Goal: Task Accomplishment & Management: Manage account settings

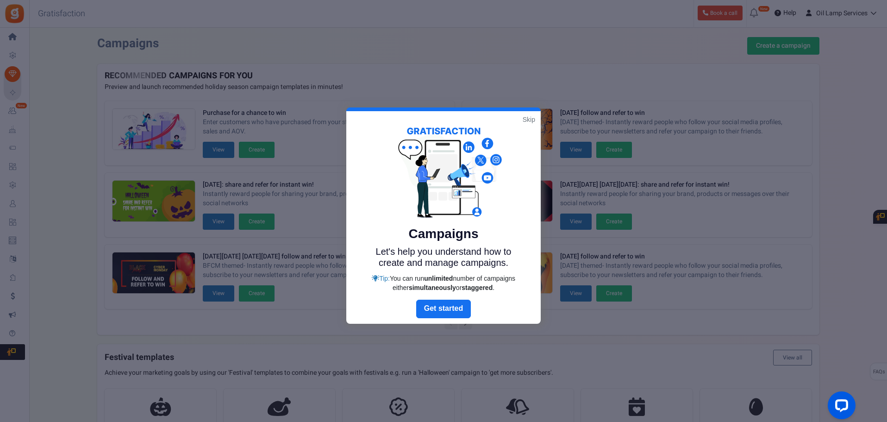
click at [526, 120] on link "Skip" at bounding box center [529, 119] width 13 height 9
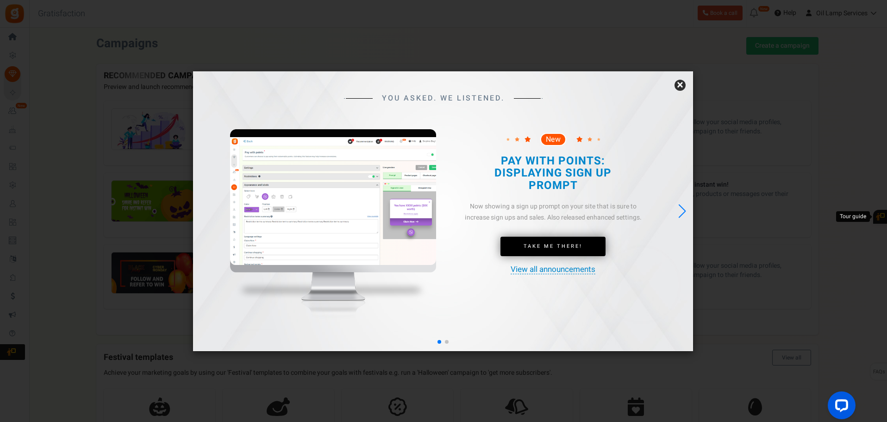
click at [680, 84] on link "×" at bounding box center [680, 85] width 11 height 11
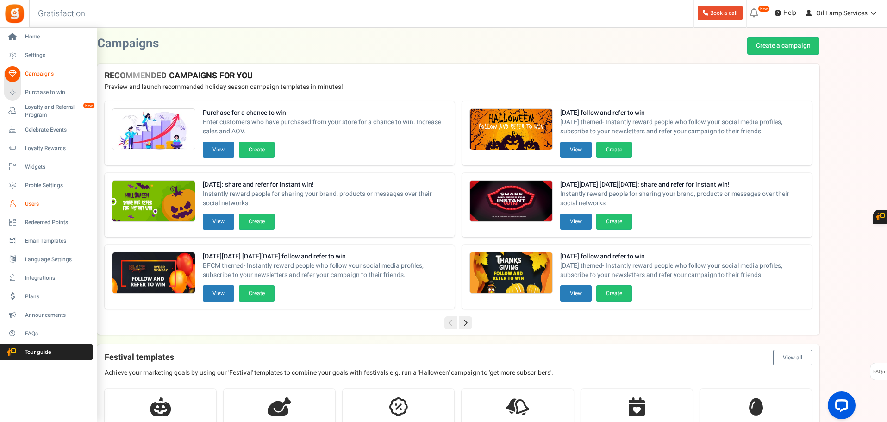
click at [25, 202] on span "Users" at bounding box center [57, 204] width 65 height 8
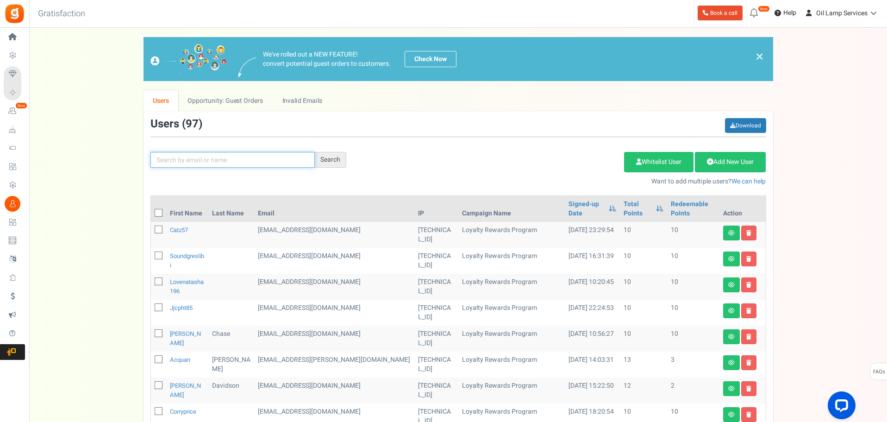
click at [248, 156] on input "text" at bounding box center [232, 160] width 164 height 16
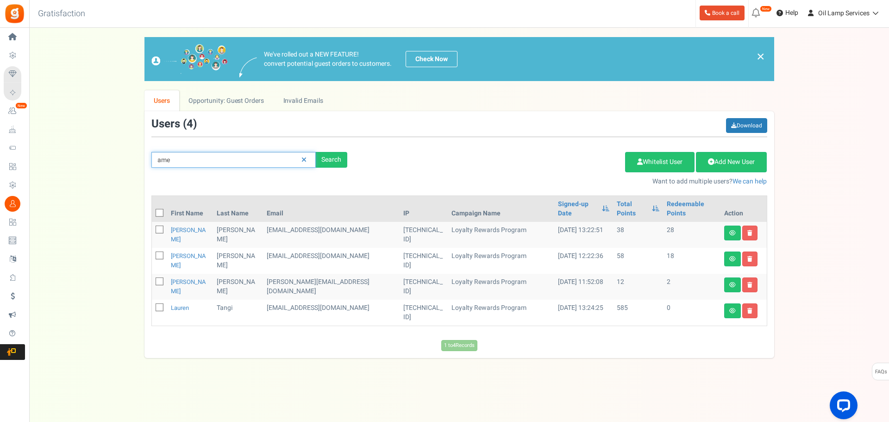
drag, startPoint x: 197, startPoint y: 160, endPoint x: 134, endPoint y: 152, distance: 63.9
click at [134, 152] on div "We've rolled out a NEW FEATURE! convert potential guest orders to customers. Ch…" at bounding box center [458, 197] width 841 height 321
type input "d"
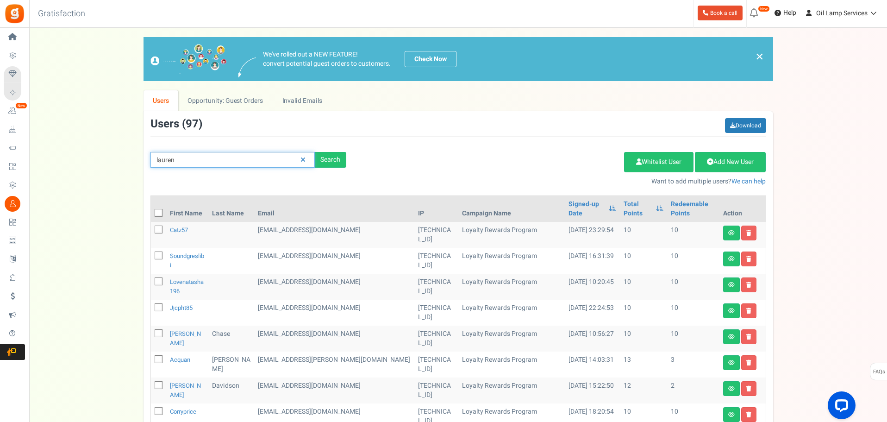
type input "lauren"
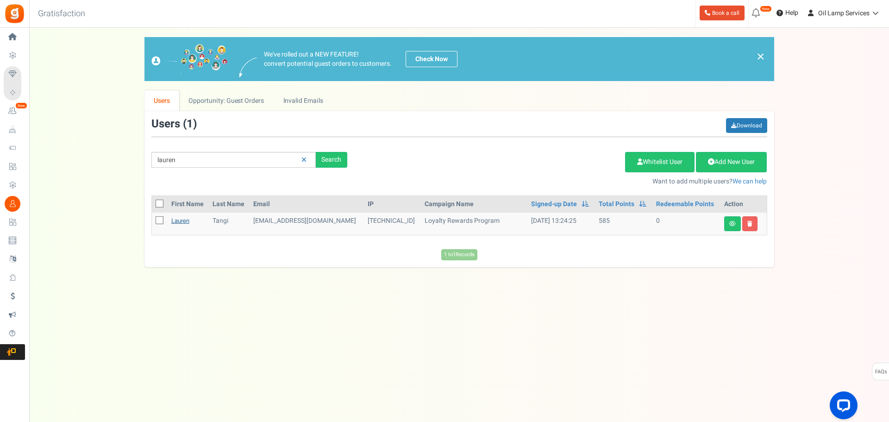
click at [183, 221] on link "Lauren" at bounding box center [180, 220] width 18 height 9
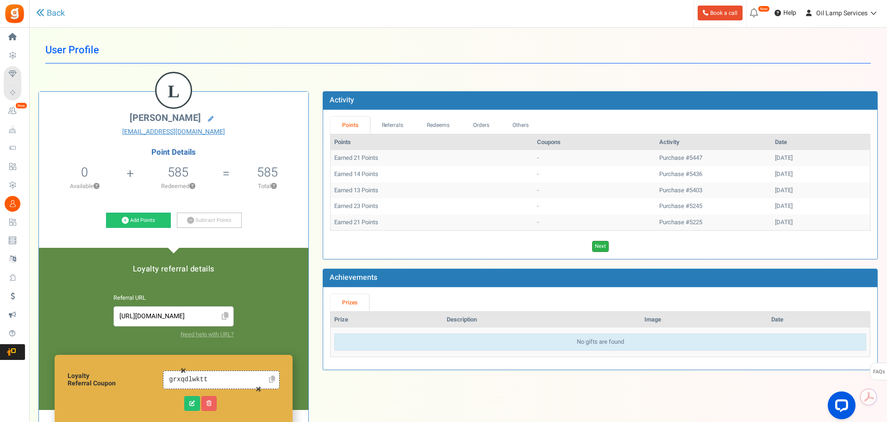
click at [604, 245] on link "Next" at bounding box center [600, 246] width 17 height 11
click at [610, 245] on link "Next" at bounding box center [614, 246] width 17 height 11
click at [594, 245] on link "Previous" at bounding box center [591, 246] width 25 height 11
click at [596, 248] on link "Next" at bounding box center [600, 246] width 17 height 11
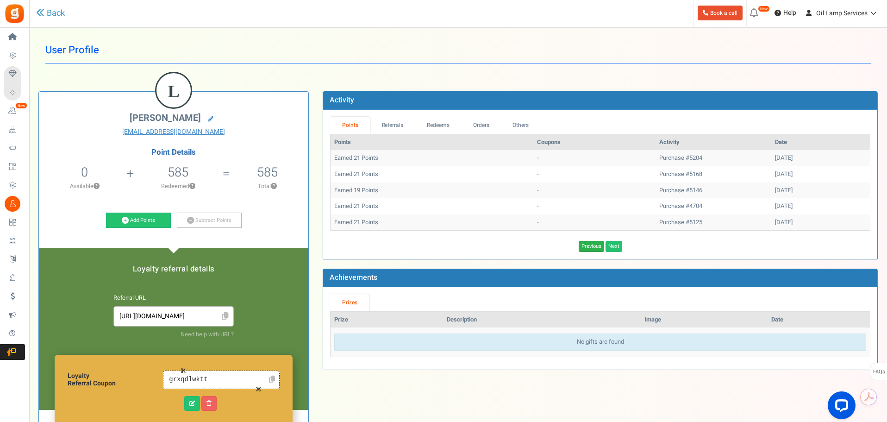
click at [595, 247] on link "Previous" at bounding box center [591, 246] width 25 height 11
click at [595, 247] on link "Next" at bounding box center [600, 246] width 17 height 11
click at [391, 123] on link "Referrals" at bounding box center [392, 125] width 45 height 17
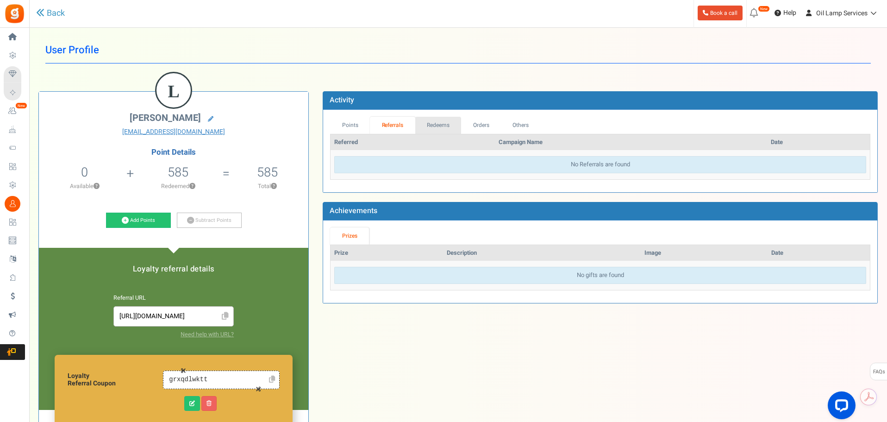
click at [447, 125] on link "Redeems" at bounding box center [438, 125] width 46 height 17
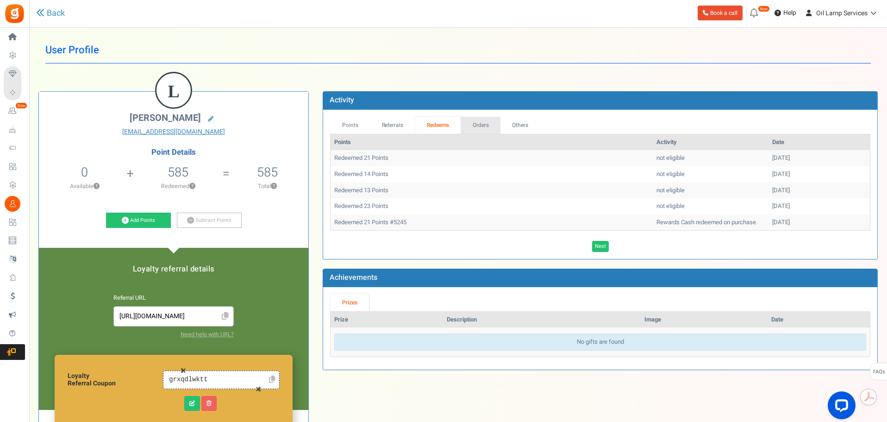
click at [488, 125] on link "Orders" at bounding box center [481, 125] width 40 height 17
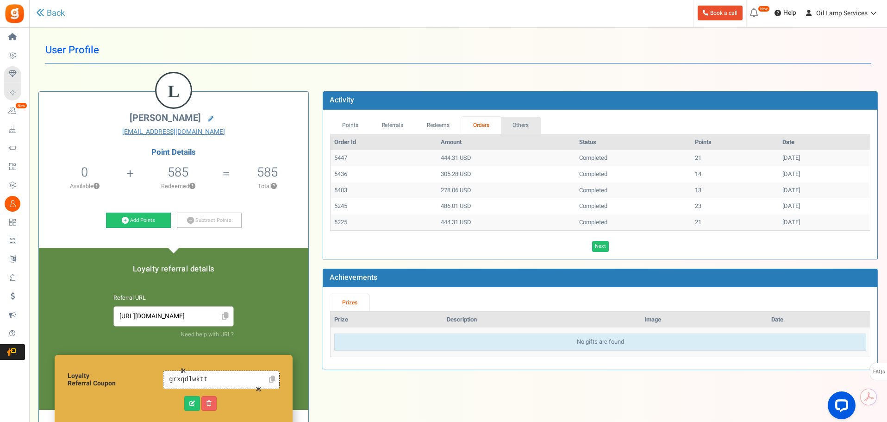
click at [516, 124] on link "Others" at bounding box center [521, 125] width 40 height 17
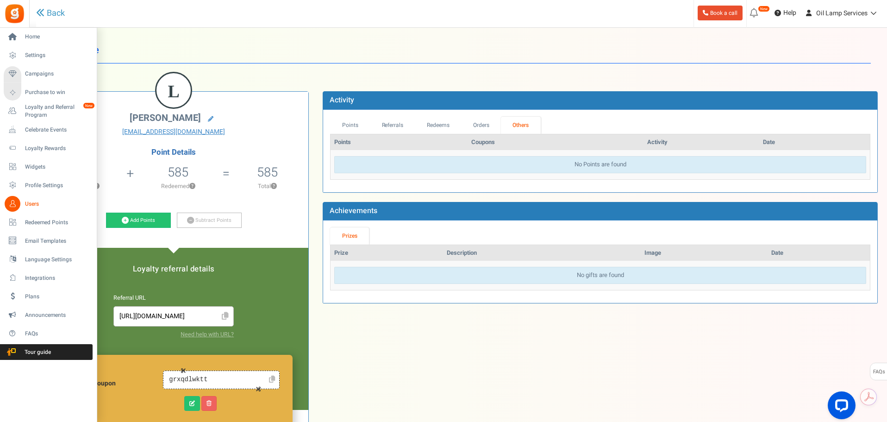
click at [34, 201] on span "Users" at bounding box center [57, 204] width 65 height 8
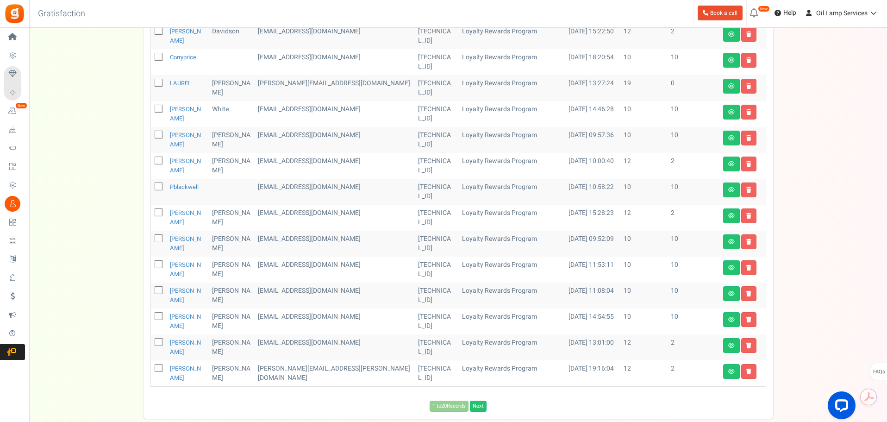
scroll to position [406, 0]
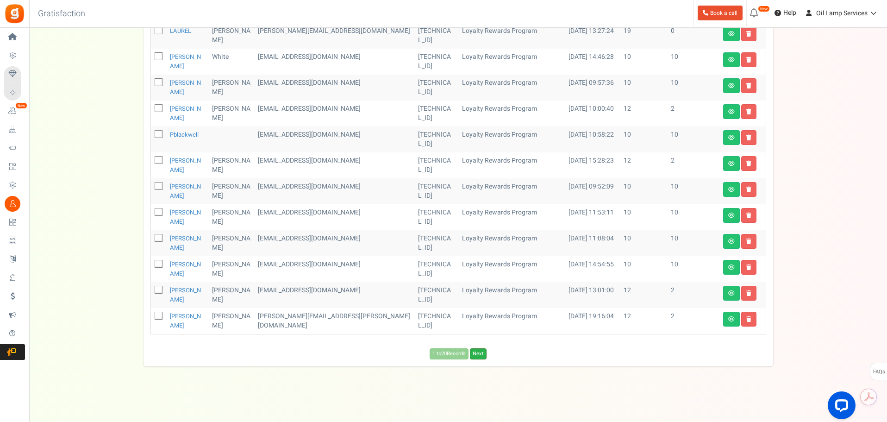
click at [485, 356] on link "Next" at bounding box center [478, 353] width 17 height 11
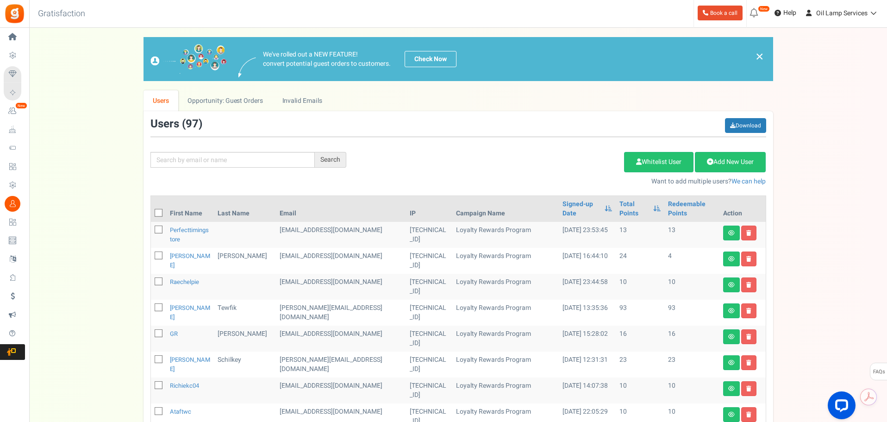
scroll to position [278, 0]
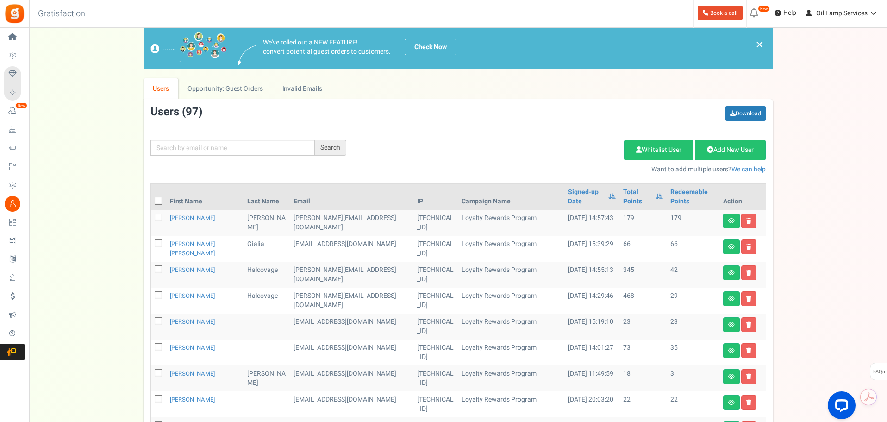
scroll to position [0, 0]
